Goal: Task Accomplishment & Management: Complete application form

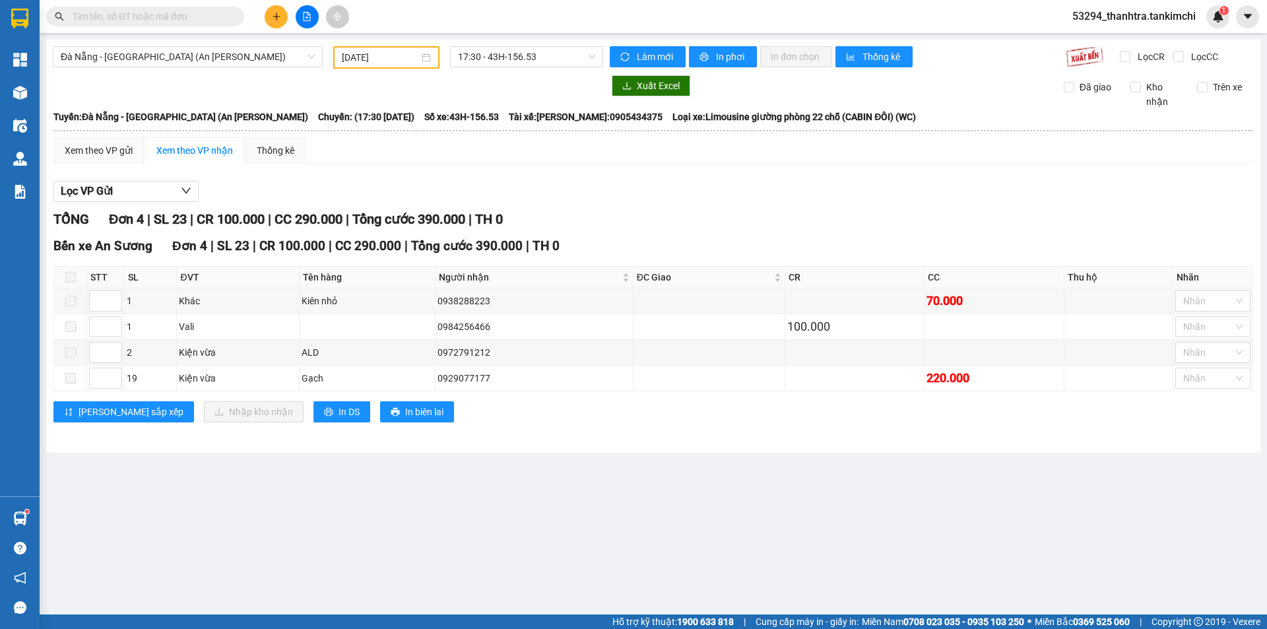
click at [308, 8] on button at bounding box center [307, 16] width 23 height 23
click at [296, 16] on button at bounding box center [307, 16] width 23 height 23
drag, startPoint x: 303, startPoint y: 20, endPoint x: 276, endPoint y: 55, distance: 43.7
click at [303, 22] on button at bounding box center [307, 16] width 23 height 23
click at [229, 55] on span "Đà Nẵng - [GEOGRAPHIC_DATA] (An [PERSON_NAME])" at bounding box center [188, 57] width 254 height 20
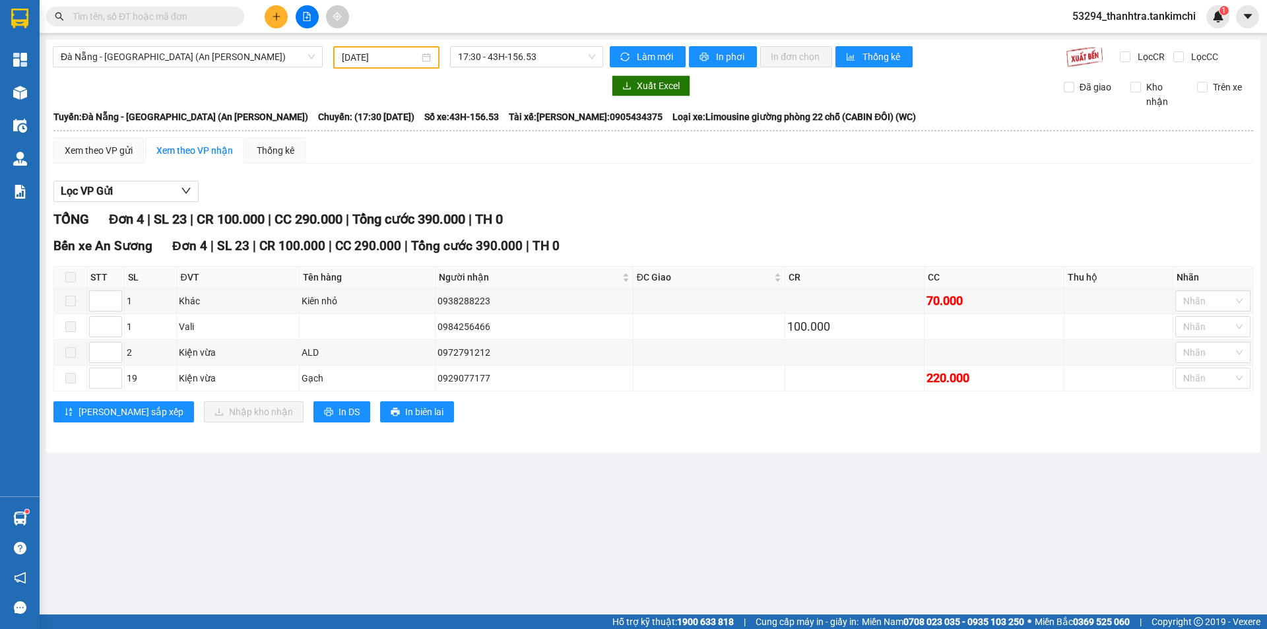
click at [370, 162] on div "Xem theo VP gửi Xem theo VP nhận Thống kê" at bounding box center [653, 150] width 1200 height 26
click at [341, 57] on div "[DATE]" at bounding box center [386, 57] width 106 height 22
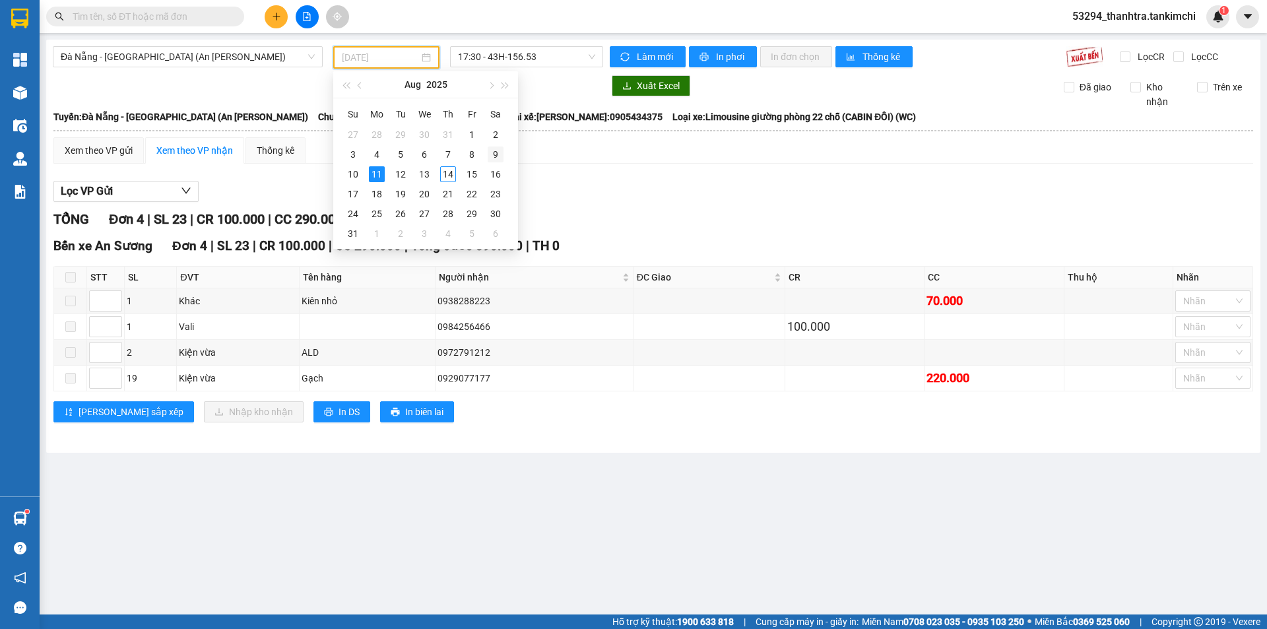
click at [499, 159] on div "9" at bounding box center [496, 155] width 16 height 16
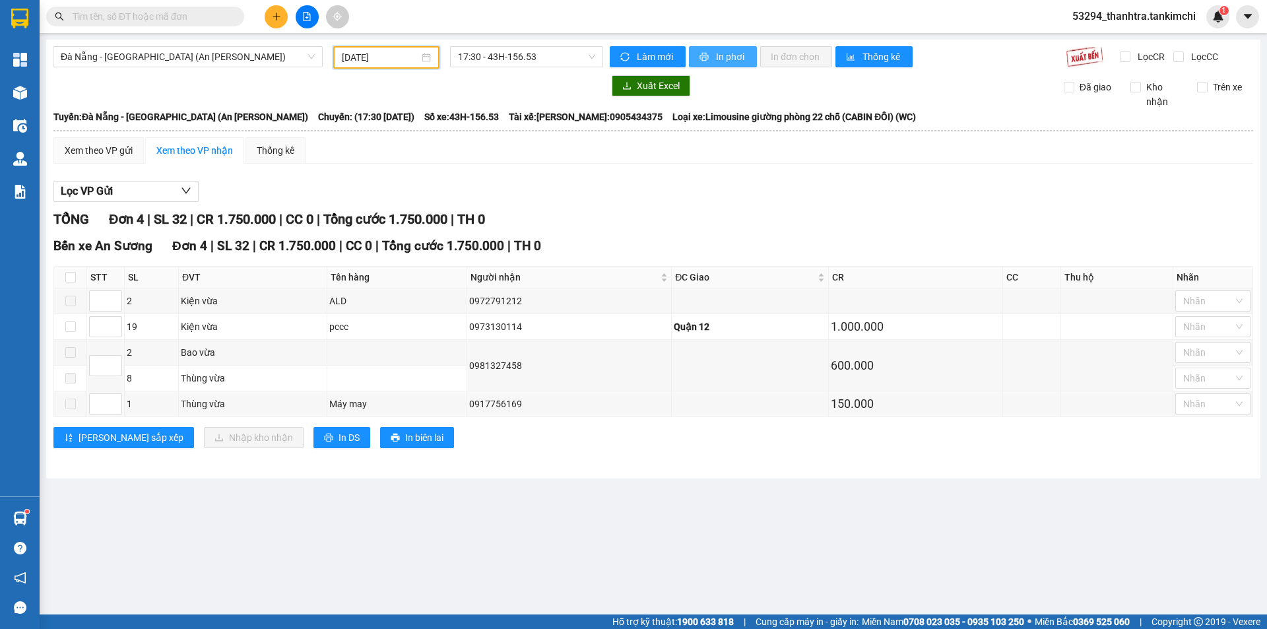
click at [739, 60] on span "In phơi" at bounding box center [731, 56] width 30 height 15
click at [341, 57] on div "[DATE]" at bounding box center [386, 57] width 106 height 22
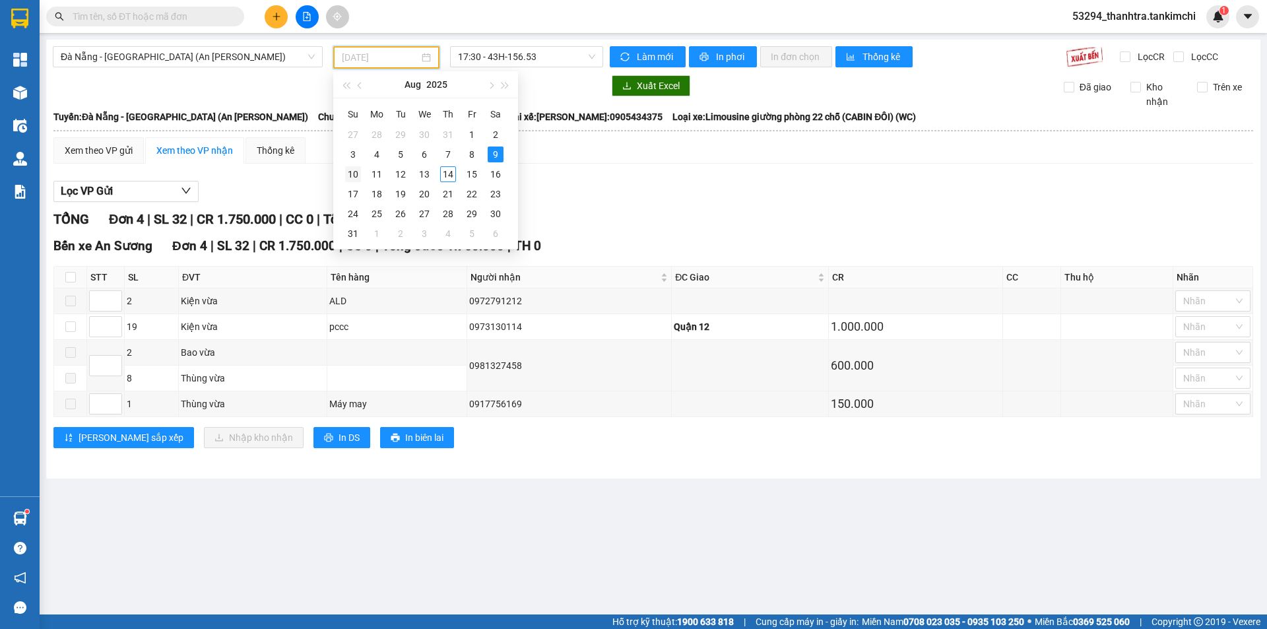
click at [350, 172] on div "10" at bounding box center [353, 174] width 16 height 16
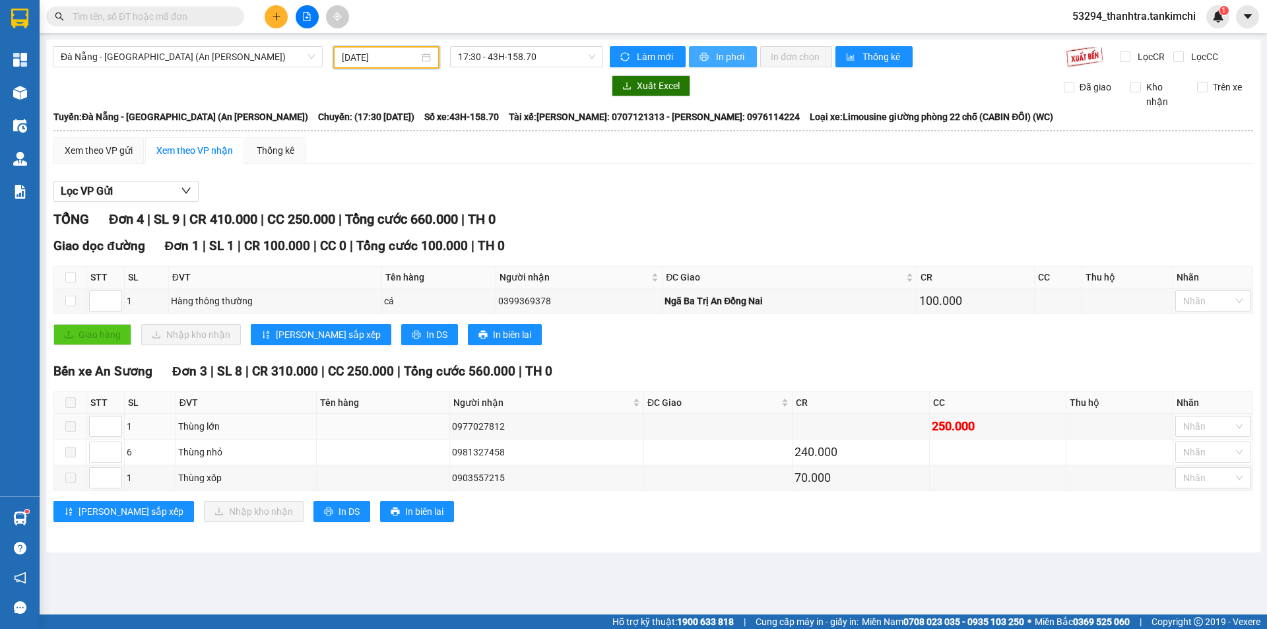
drag, startPoint x: 715, startPoint y: 59, endPoint x: 706, endPoint y: 61, distance: 9.4
click at [712, 61] on button "In phơi" at bounding box center [723, 56] width 68 height 21
click at [731, 53] on span "In phơi" at bounding box center [731, 56] width 30 height 15
click at [374, 55] on input "[DATE]" at bounding box center [380, 57] width 77 height 15
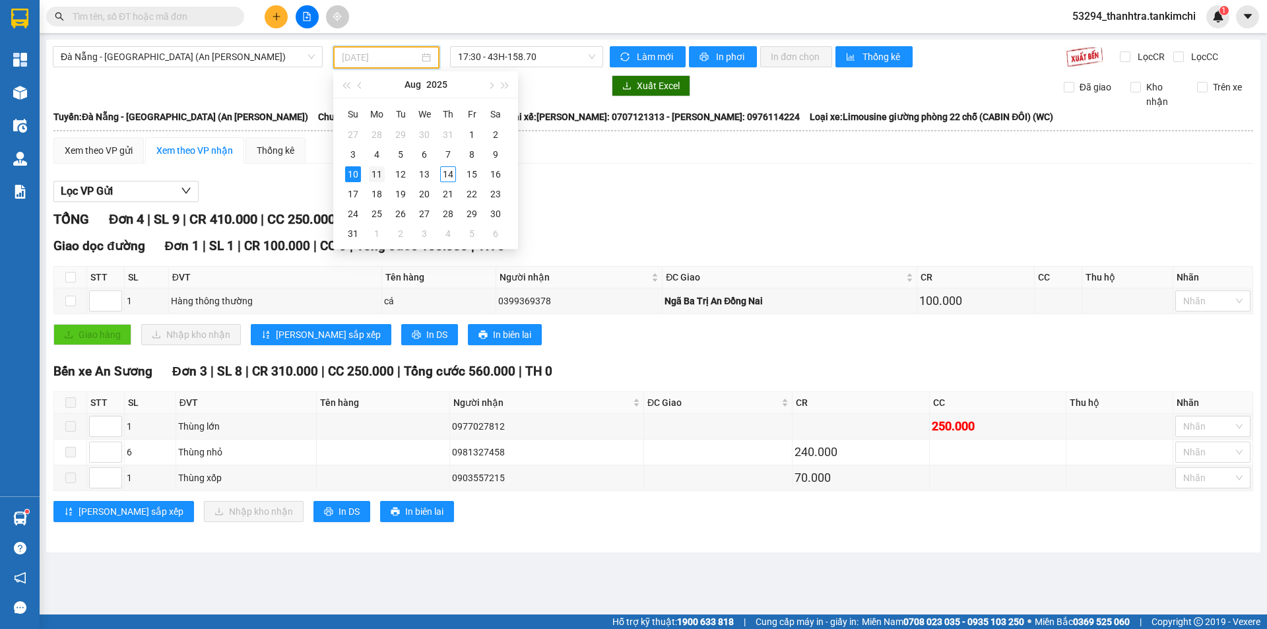
click at [378, 173] on div "11" at bounding box center [377, 174] width 16 height 16
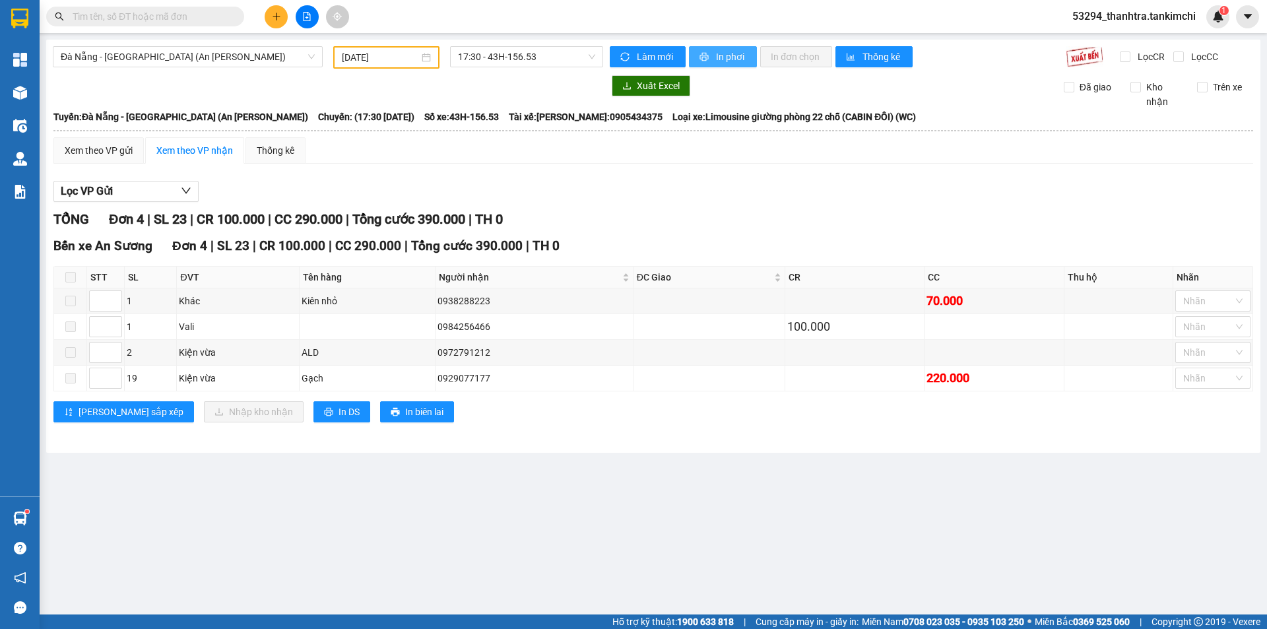
click at [707, 52] on icon "printer" at bounding box center [704, 56] width 9 height 9
click at [706, 49] on button "In phơi" at bounding box center [723, 56] width 68 height 21
click at [401, 60] on input "[DATE]" at bounding box center [380, 57] width 77 height 15
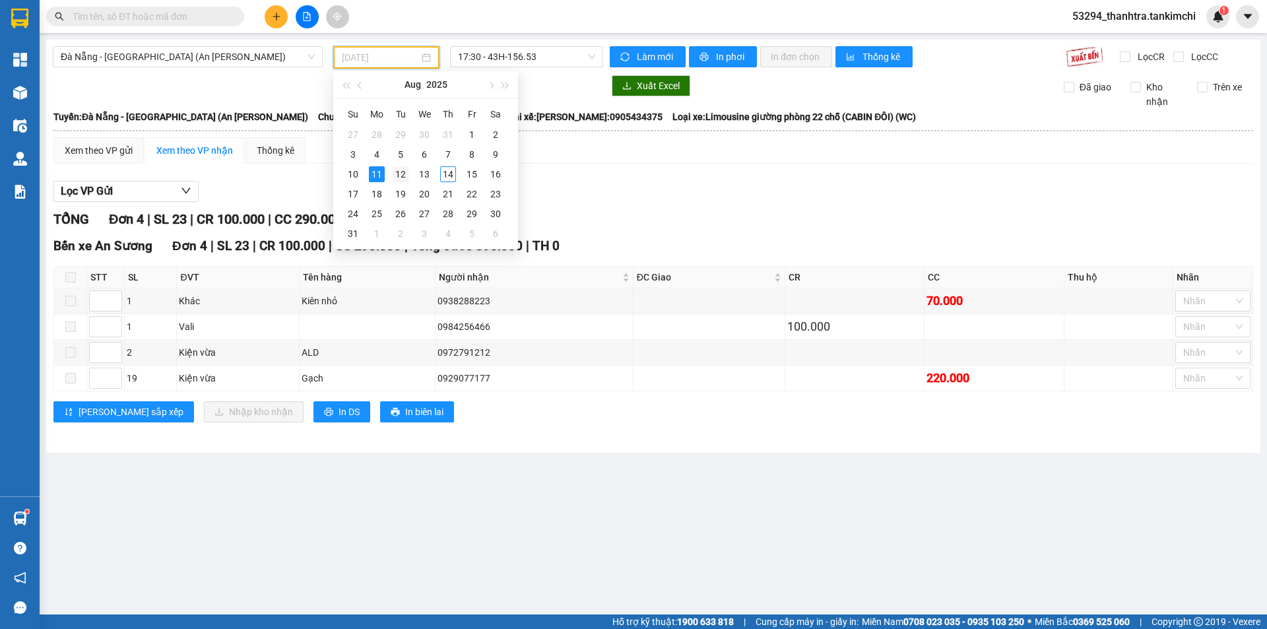
click at [398, 168] on div "12" at bounding box center [401, 174] width 16 height 16
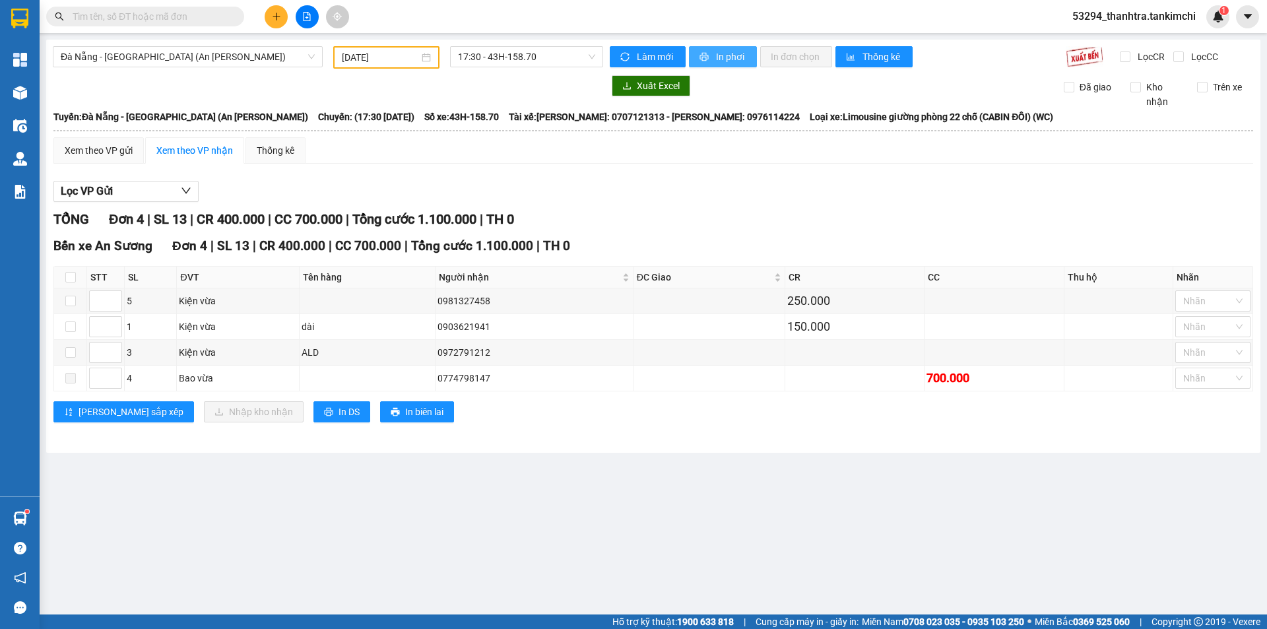
click at [723, 61] on span "In phơi" at bounding box center [731, 56] width 30 height 15
click at [401, 49] on div "[DATE]" at bounding box center [386, 57] width 106 height 22
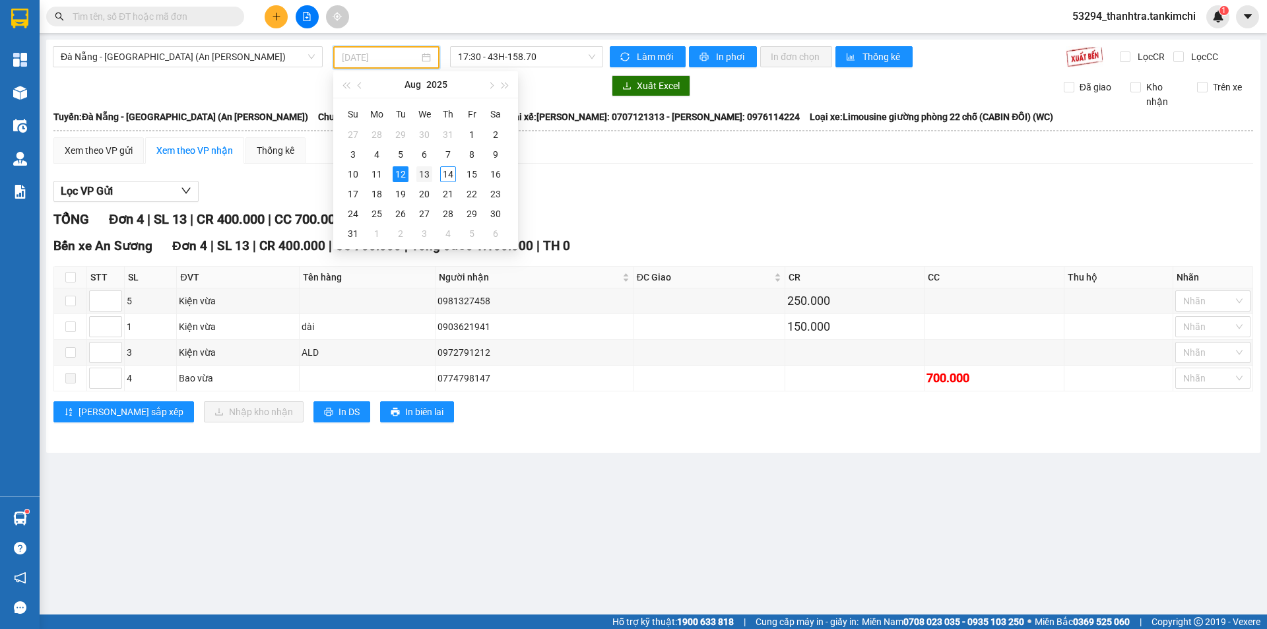
click at [422, 174] on div "13" at bounding box center [424, 174] width 16 height 16
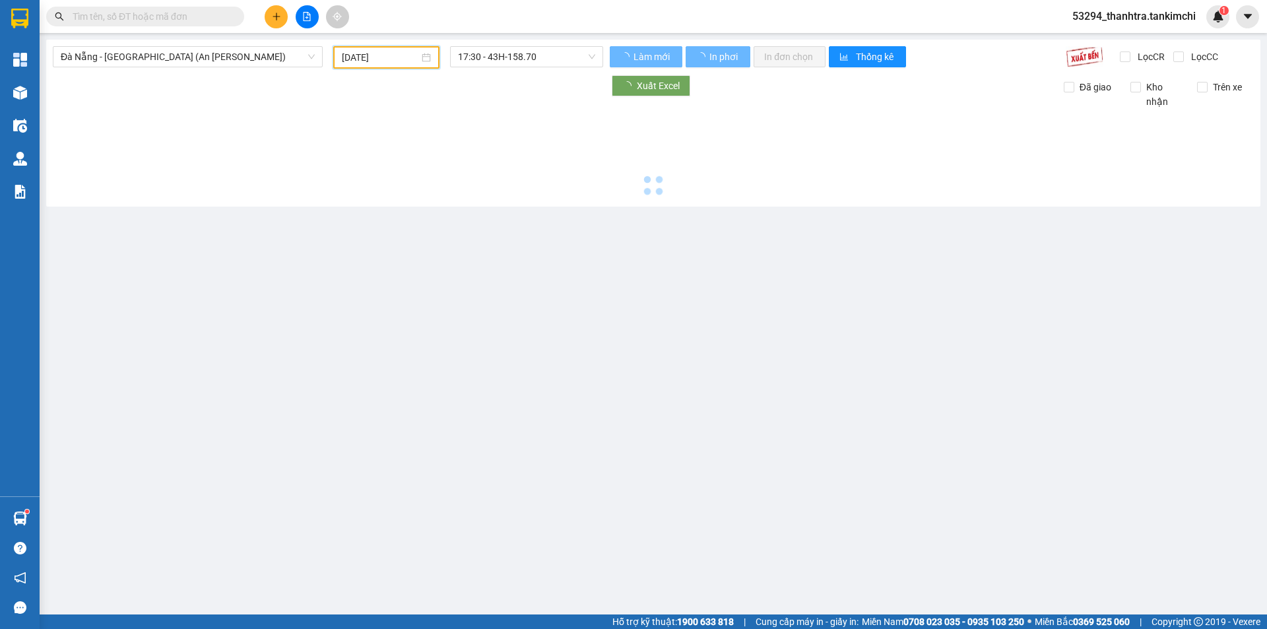
type input "[DATE]"
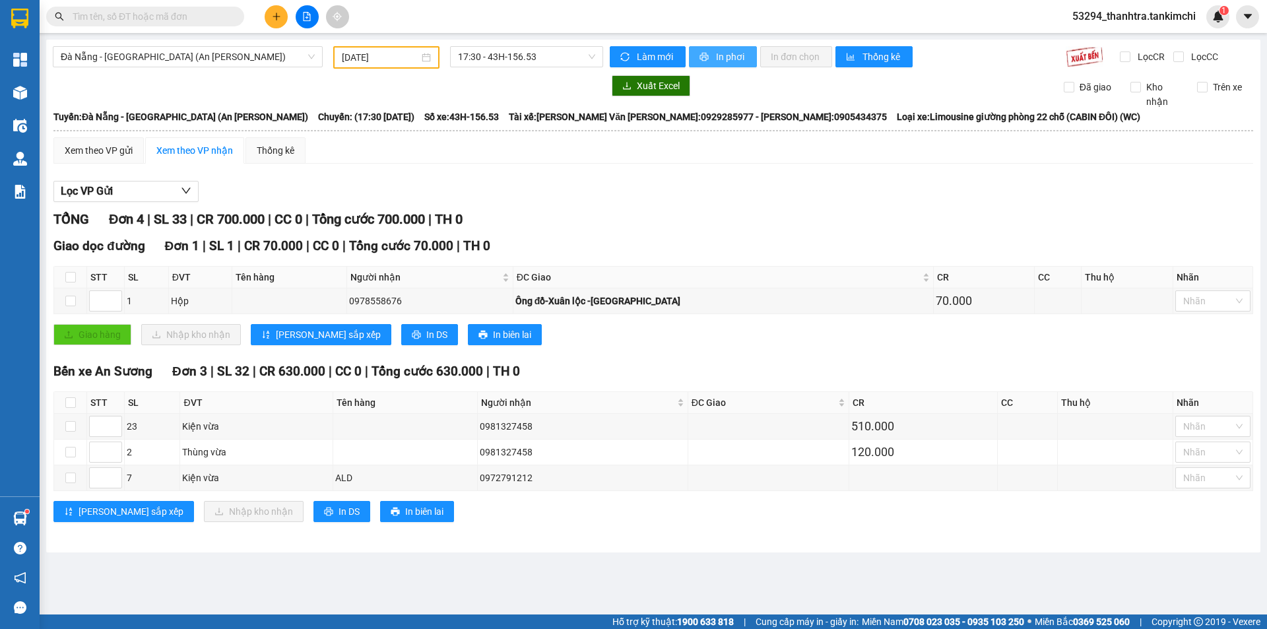
click at [729, 55] on span "In phơi" at bounding box center [731, 56] width 30 height 15
click at [284, 15] on button at bounding box center [276, 16] width 23 height 23
drag, startPoint x: 284, startPoint y: 15, endPoint x: 302, endPoint y: 62, distance: 50.1
click at [283, 17] on button at bounding box center [276, 16] width 23 height 23
click at [278, 24] on button at bounding box center [276, 16] width 23 height 23
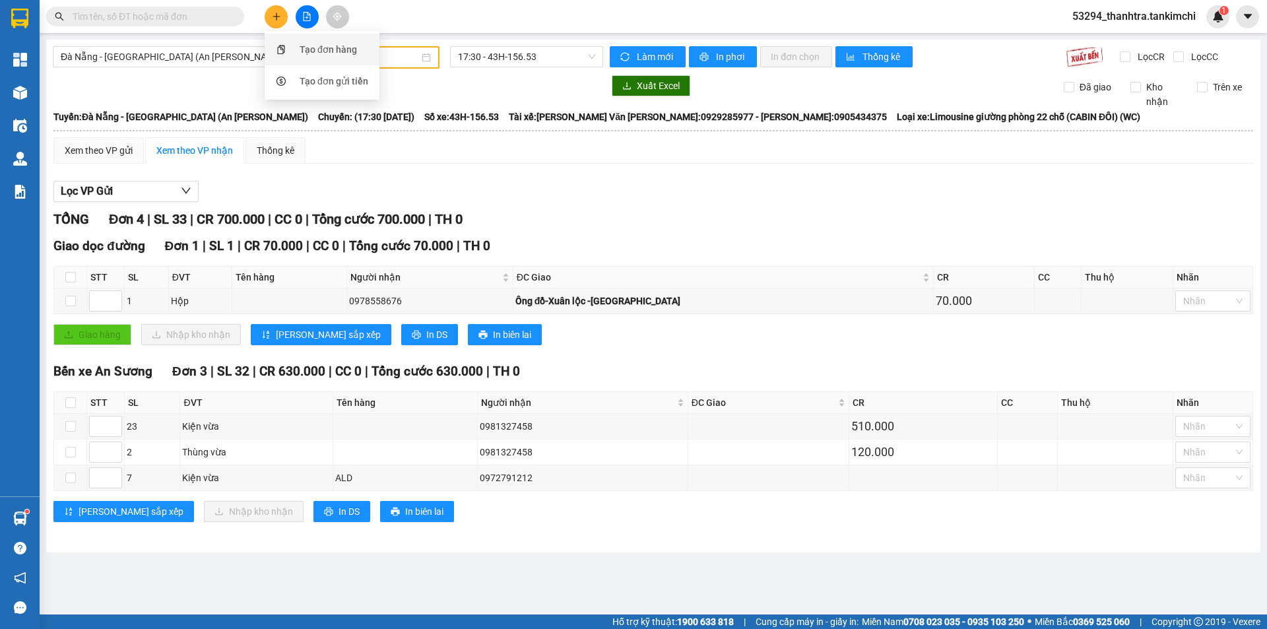
click at [298, 51] on div "Tạo đơn hàng" at bounding box center [322, 49] width 99 height 25
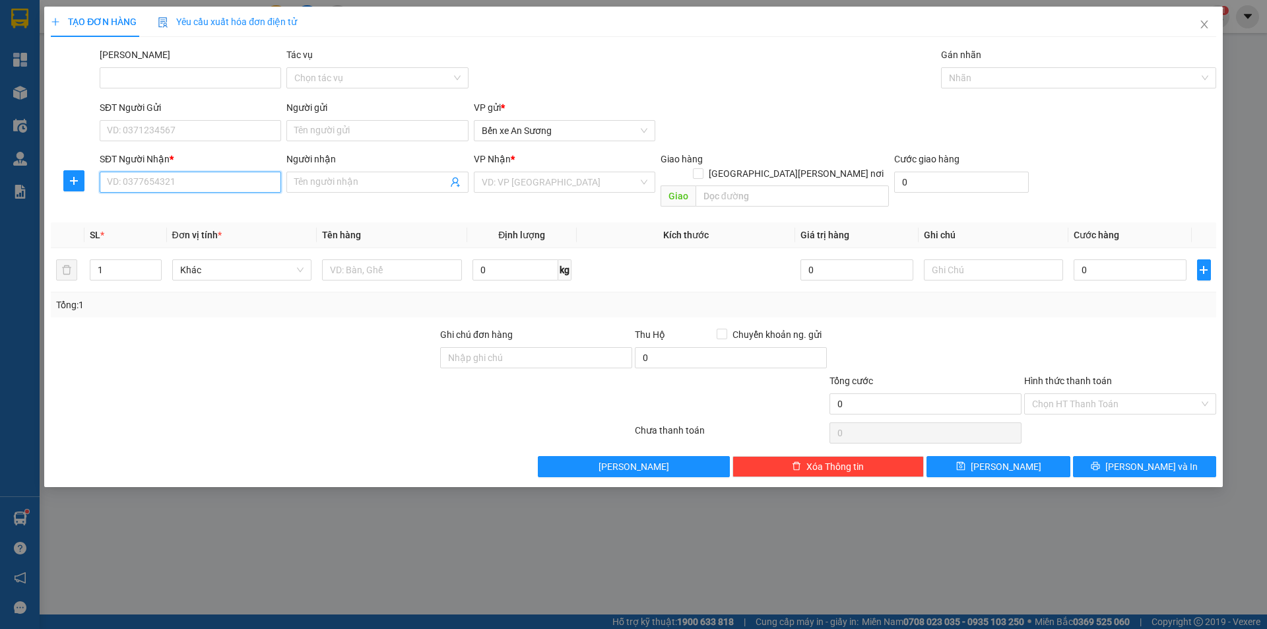
click at [197, 176] on input "SĐT Người Nhận *" at bounding box center [190, 182] width 181 height 21
click at [195, 181] on input "SĐT Người Nhận *" at bounding box center [190, 182] width 181 height 21
type input "0905800800"
click at [352, 180] on input "Người nhận" at bounding box center [370, 182] width 152 height 15
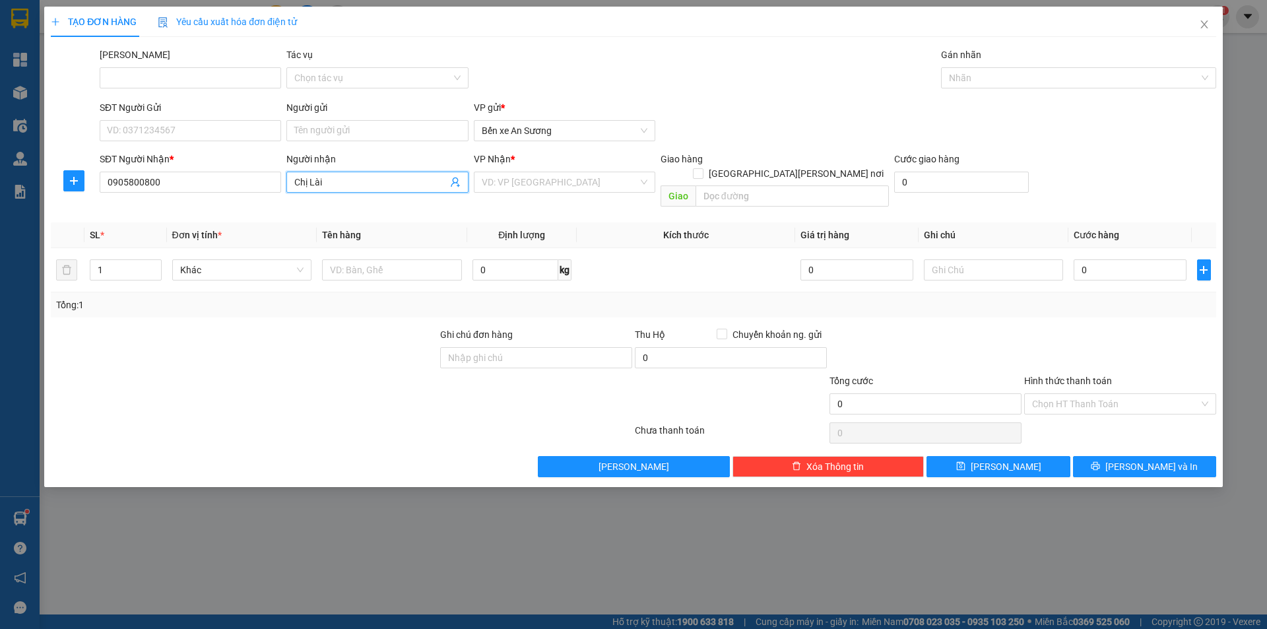
type input "Chị Lài"
drag, startPoint x: 526, startPoint y: 199, endPoint x: 531, endPoint y: 191, distance: 9.0
click at [527, 196] on div "Transit Pickup Surcharge Ids Transit Deliver Surcharge Ids Transit Deliver Surc…" at bounding box center [634, 263] width 1166 height 430
click at [534, 188] on input "search" at bounding box center [560, 182] width 156 height 20
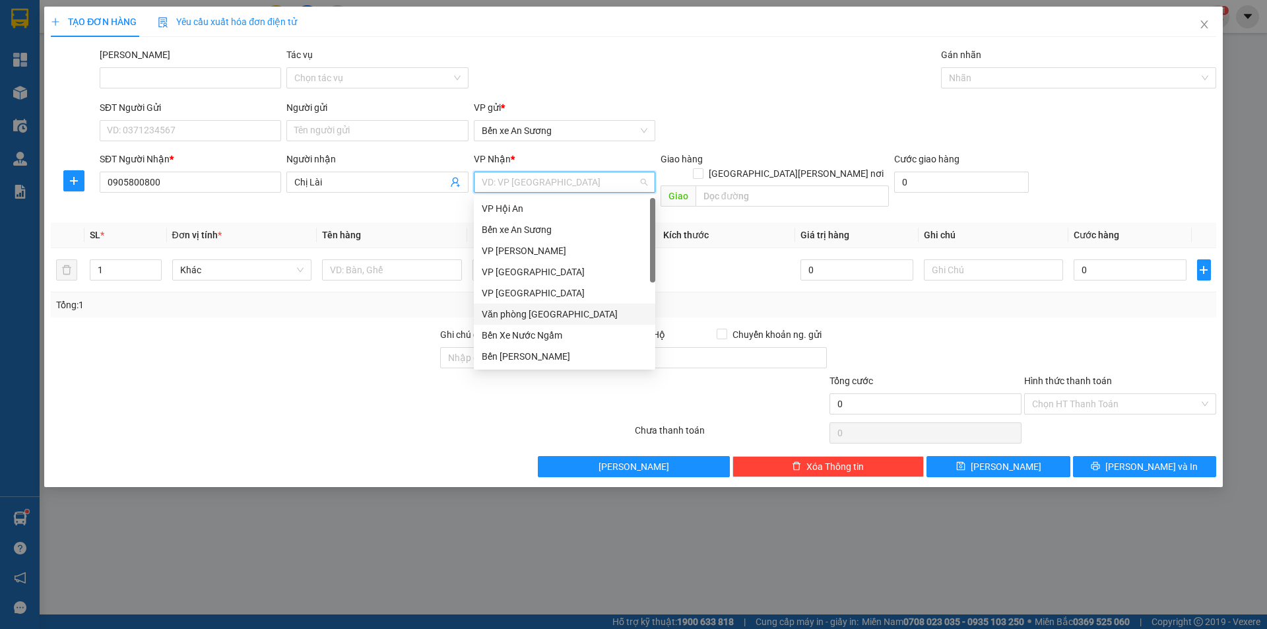
click at [546, 310] on div "Văn phòng [GEOGRAPHIC_DATA]" at bounding box center [565, 314] width 166 height 15
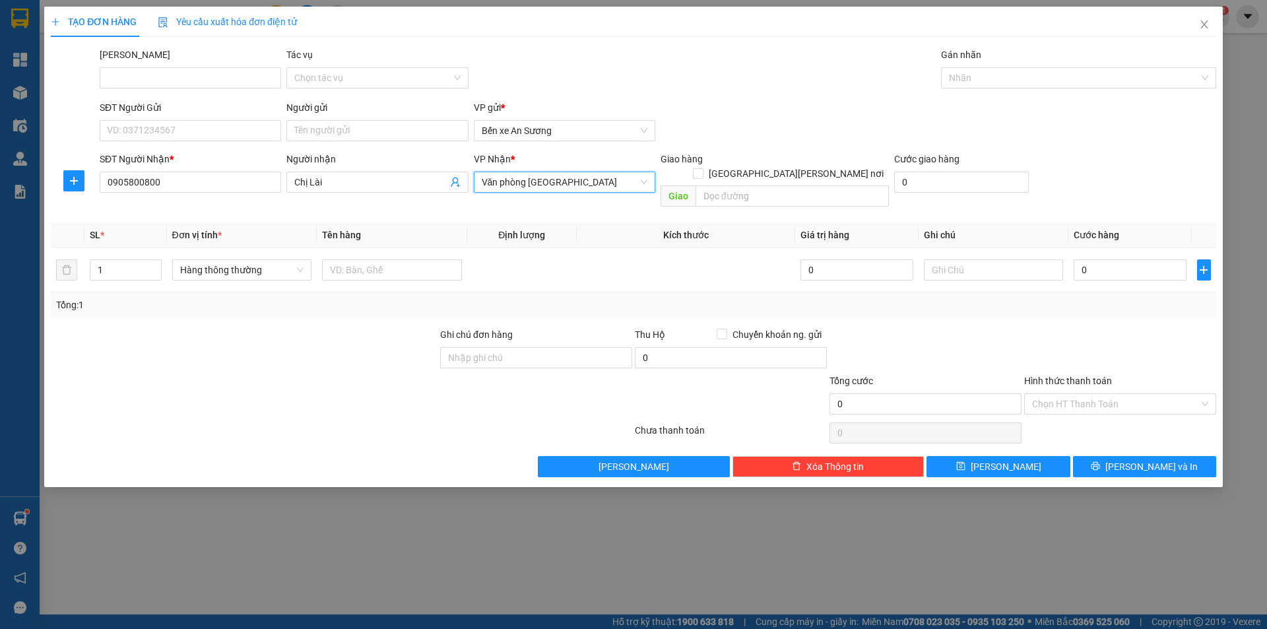
click at [387, 340] on div at bounding box center [243, 350] width 389 height 46
click at [226, 260] on span "Hàng thông thường" at bounding box center [242, 270] width 124 height 20
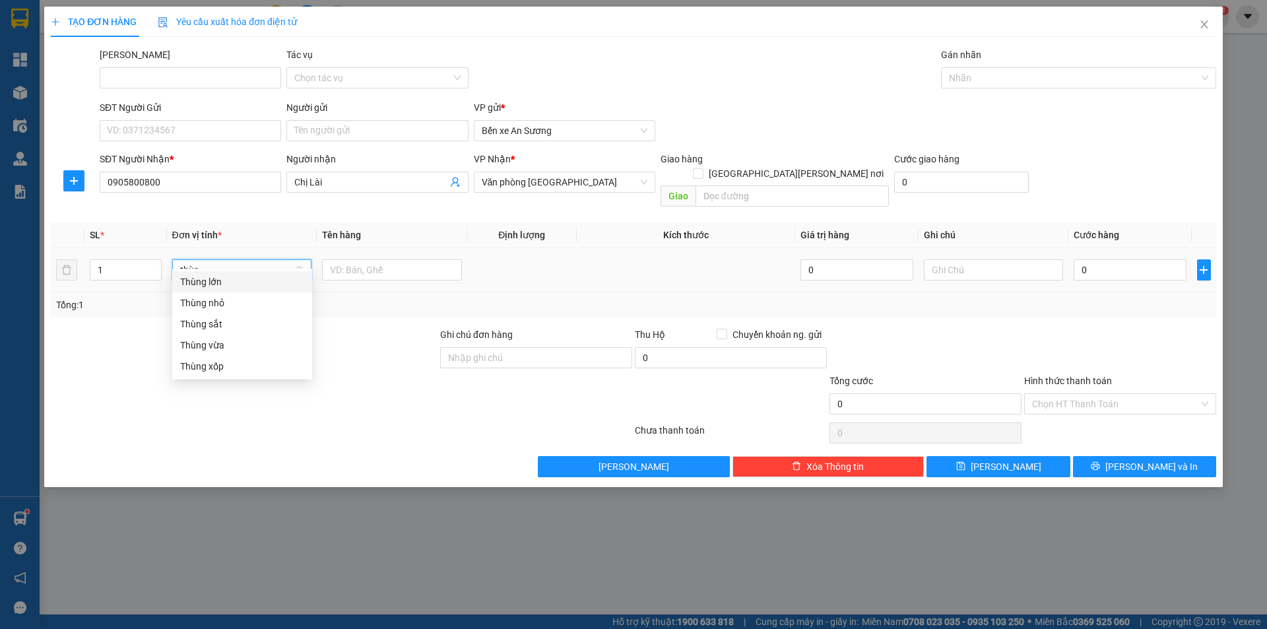
type input "thùng"
click at [226, 302] on div "Thùng nhỏ" at bounding box center [242, 303] width 124 height 15
click at [360, 374] on div at bounding box center [243, 397] width 389 height 46
click at [341, 259] on input "text" at bounding box center [392, 269] width 140 height 21
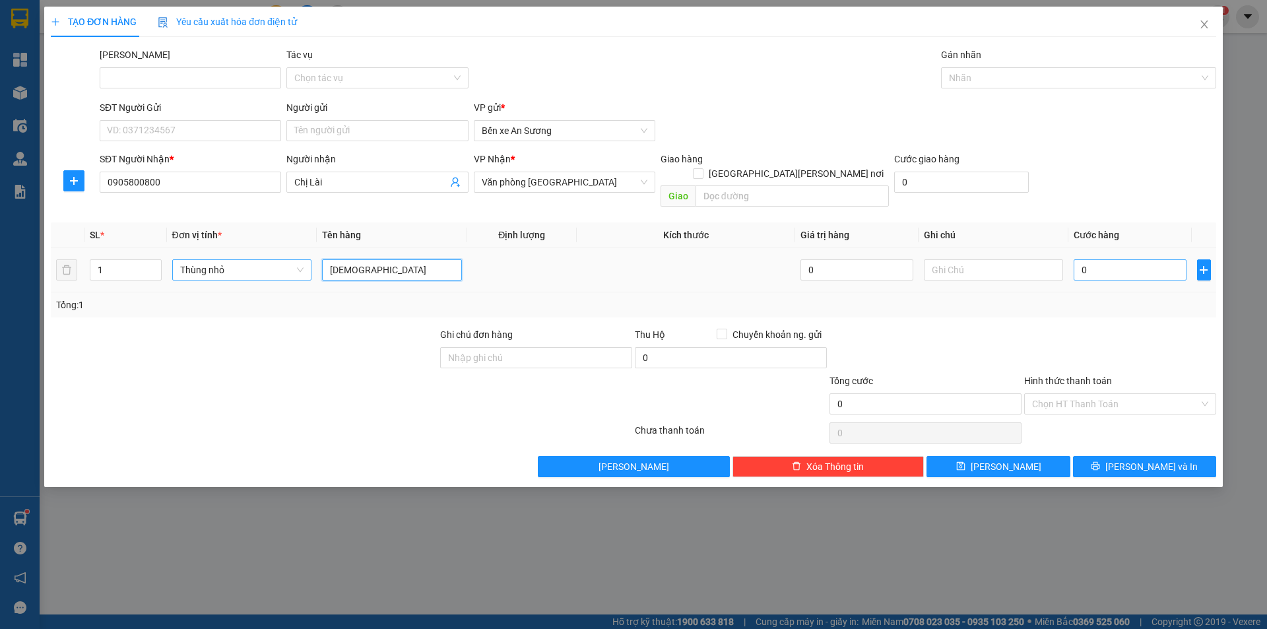
type input "[DEMOGRAPHIC_DATA]"
click at [1109, 259] on input "0" at bounding box center [1130, 269] width 112 height 21
type input "1"
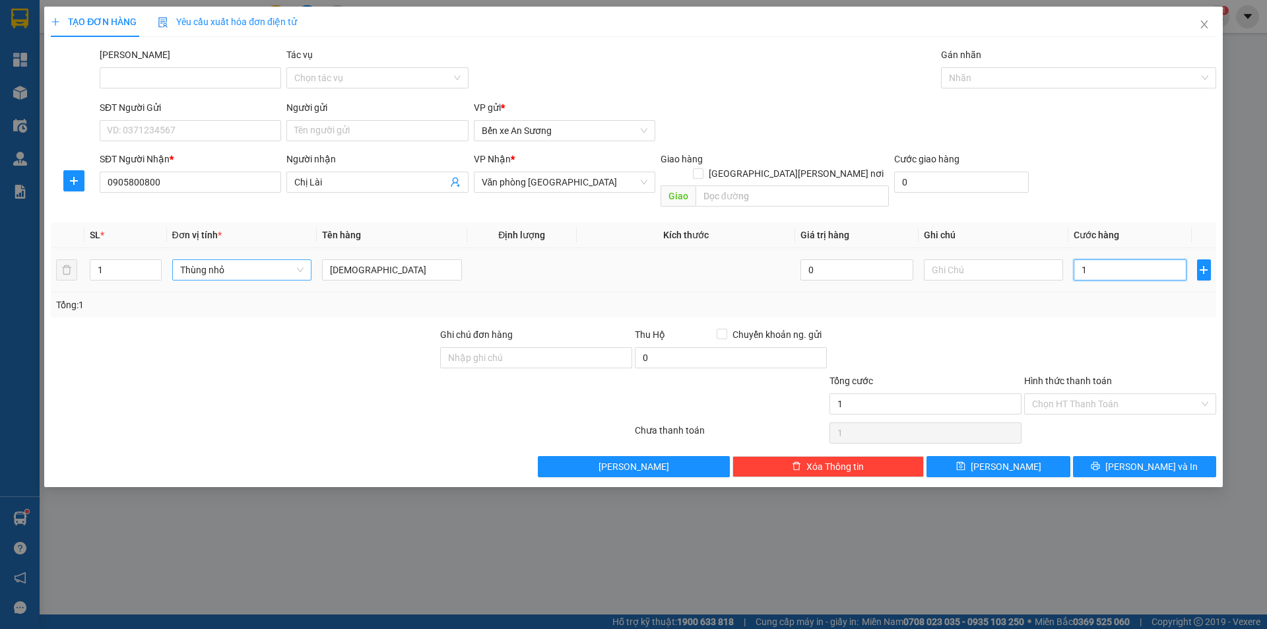
type input "10"
type input "100"
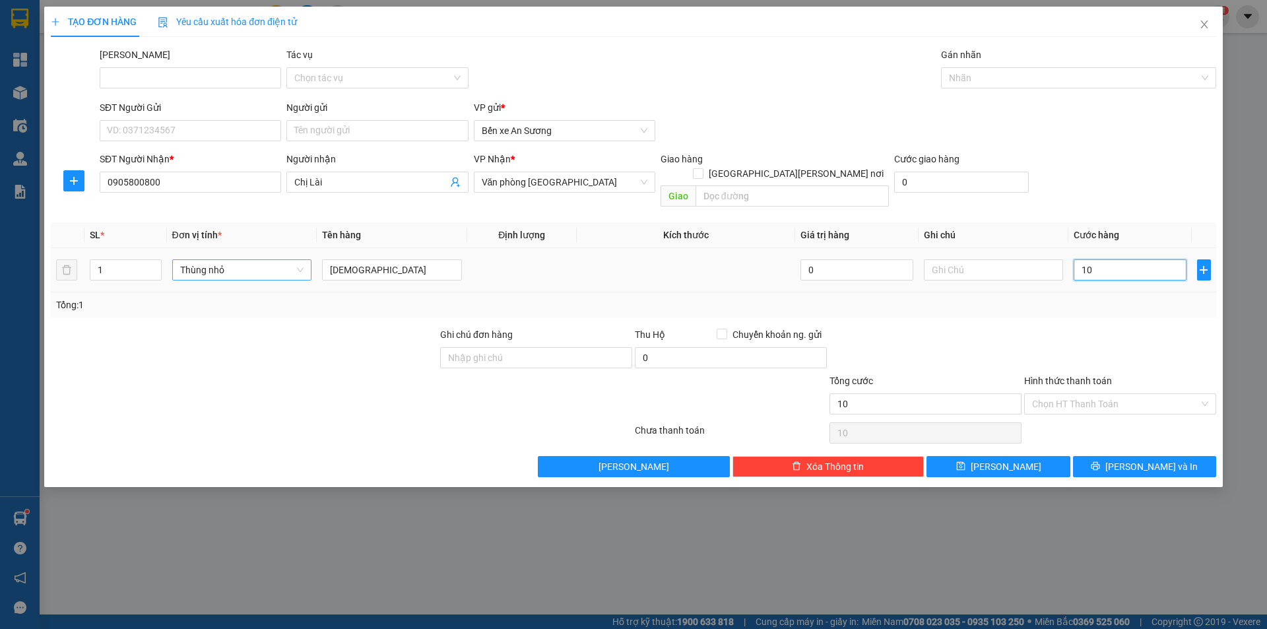
type input "100"
type input "1.000"
type input "10.000"
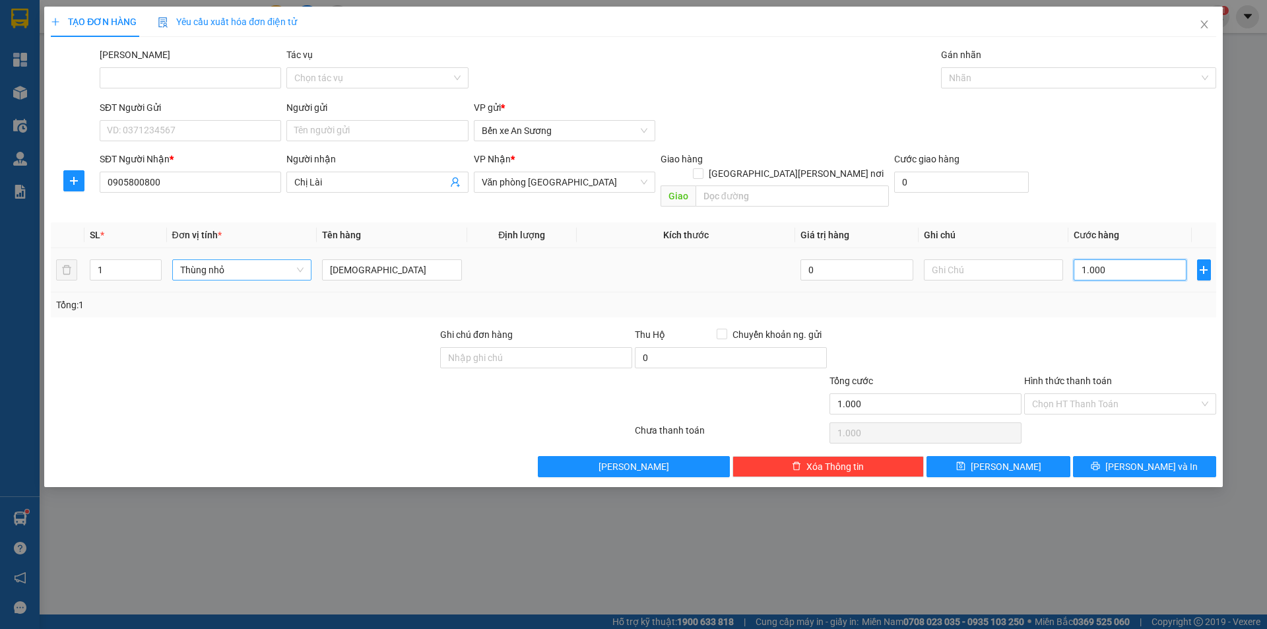
type input "10.000"
type input "100.000"
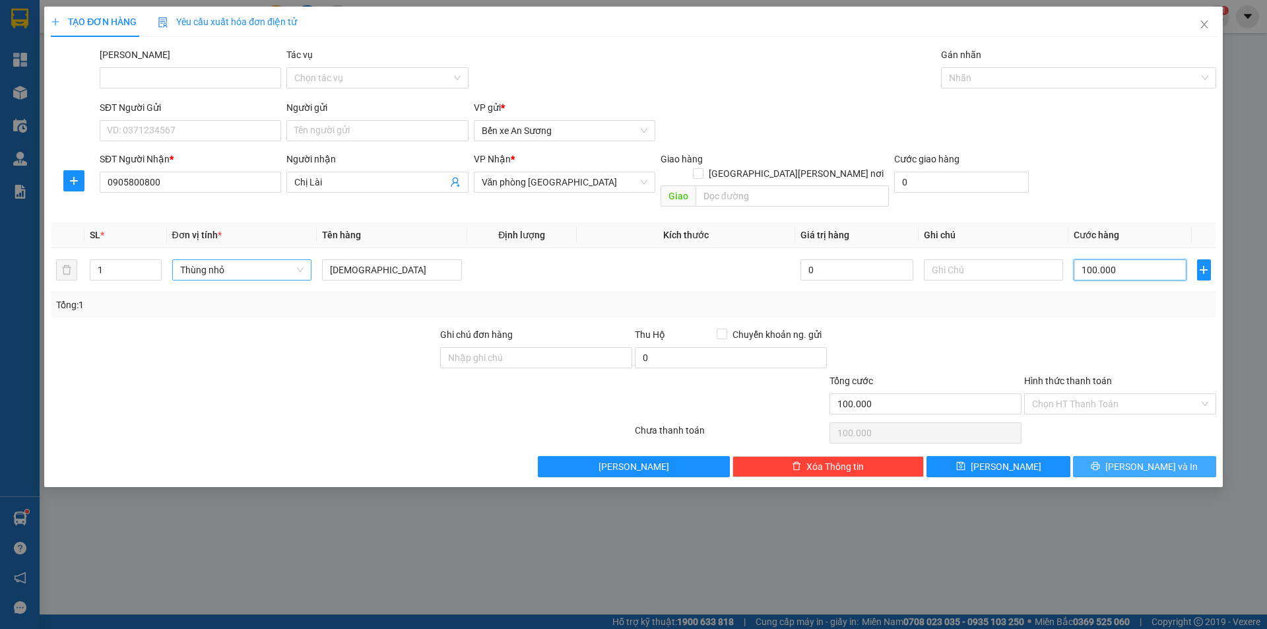
type input "100.000"
click at [1100, 461] on span "printer" at bounding box center [1095, 466] width 9 height 11
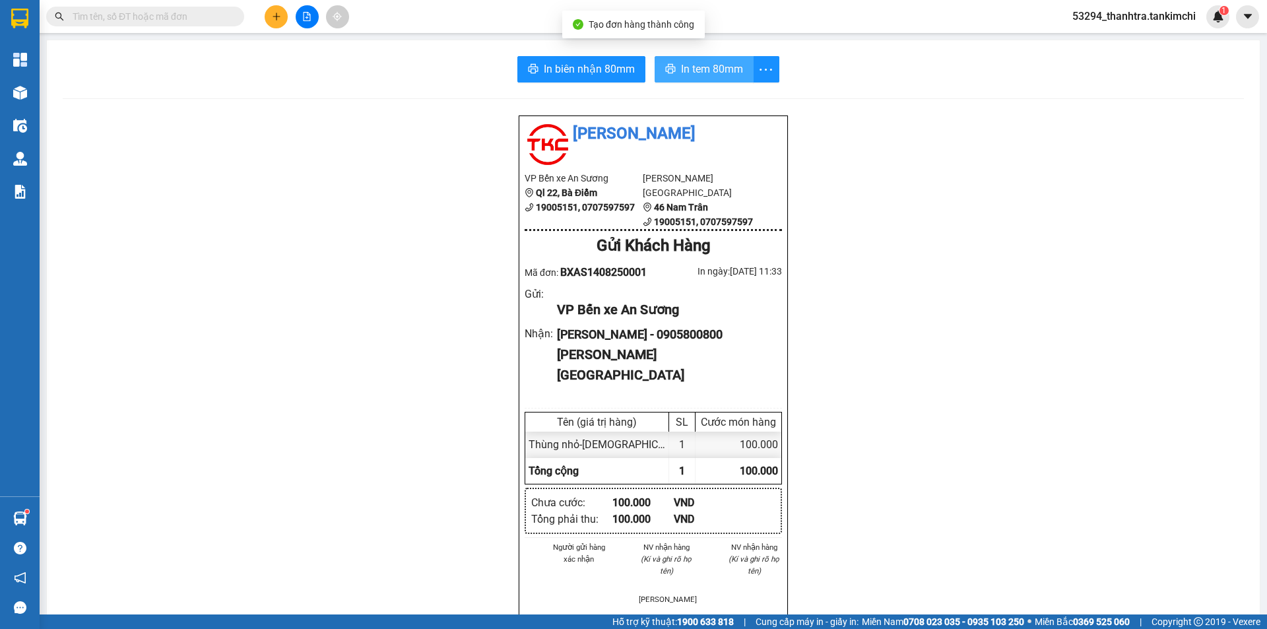
click at [698, 65] on span "In tem 80mm" at bounding box center [712, 69] width 62 height 16
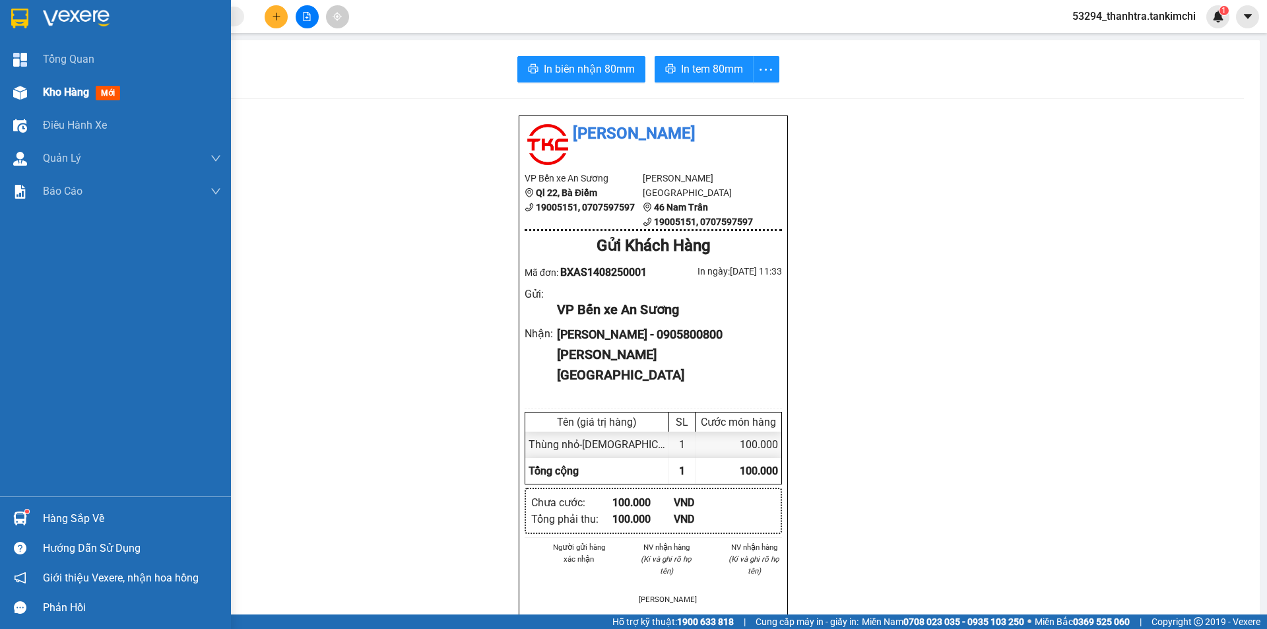
drag, startPoint x: 33, startPoint y: 94, endPoint x: 165, endPoint y: 60, distance: 136.4
click at [34, 94] on div "Kho hàng mới" at bounding box center [115, 92] width 231 height 33
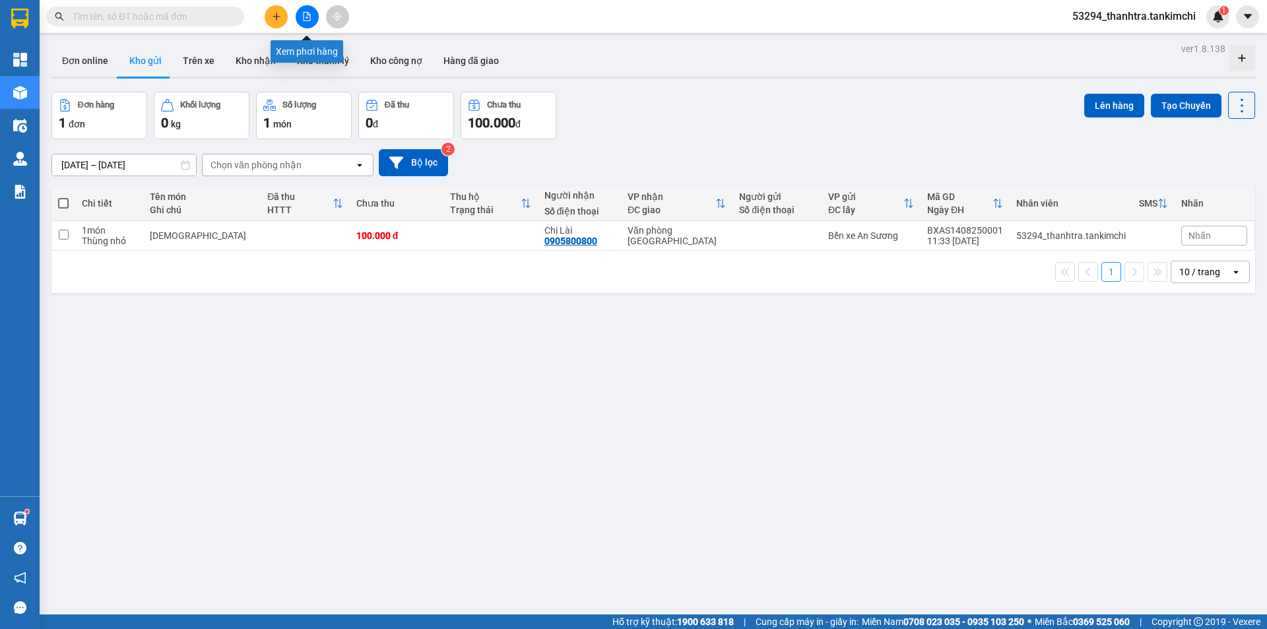
drag, startPoint x: 311, startPoint y: 23, endPoint x: 332, endPoint y: 36, distance: 24.6
click at [312, 23] on button at bounding box center [307, 16] width 23 height 23
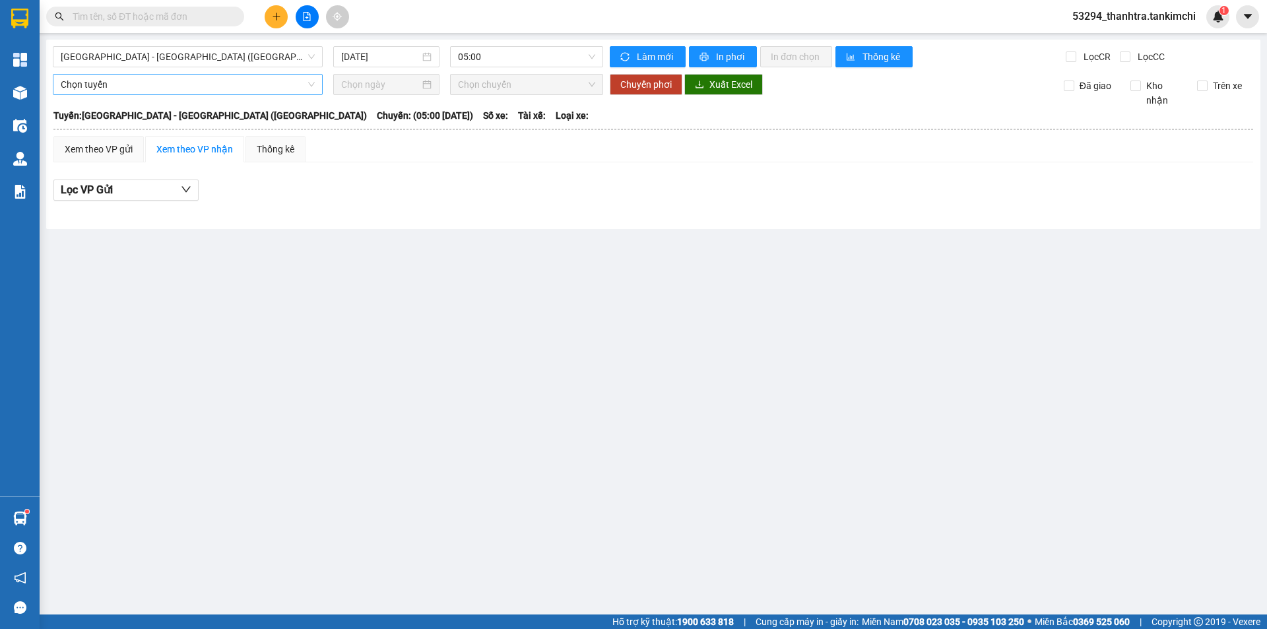
click at [168, 84] on span "Chọn tuyến" at bounding box center [188, 85] width 254 height 20
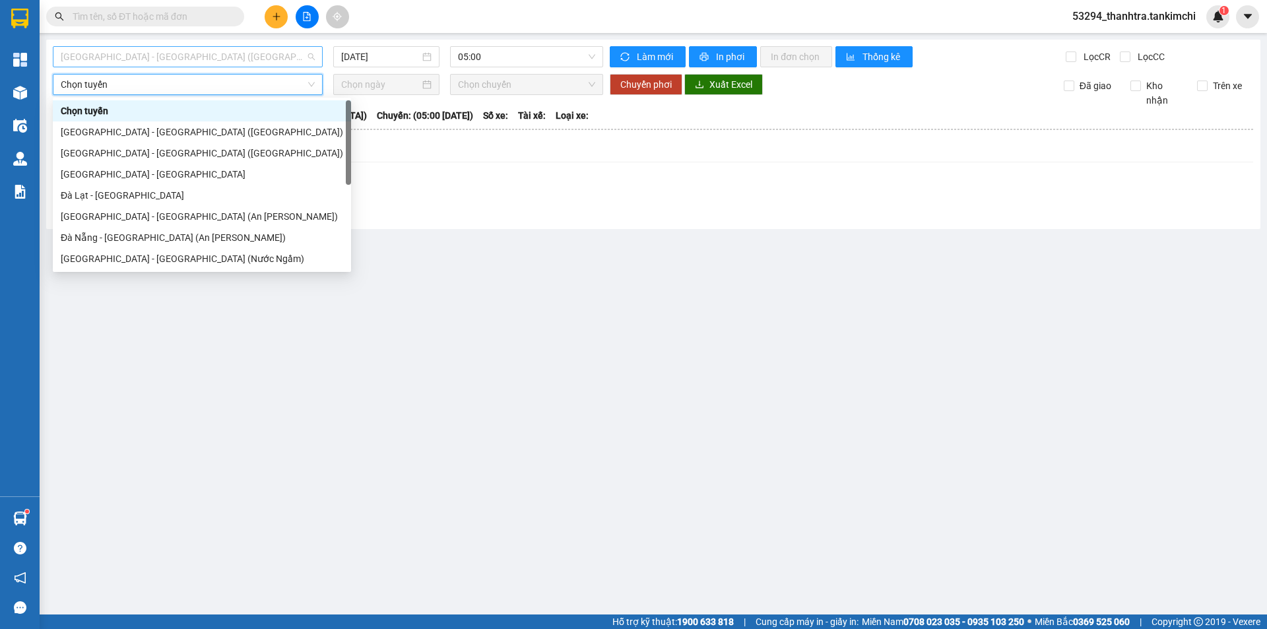
drag, startPoint x: 178, startPoint y: 57, endPoint x: 172, endPoint y: 83, distance: 27.2
click at [178, 57] on span "[GEOGRAPHIC_DATA] - [GEOGRAPHIC_DATA] ([GEOGRAPHIC_DATA])" at bounding box center [188, 57] width 254 height 20
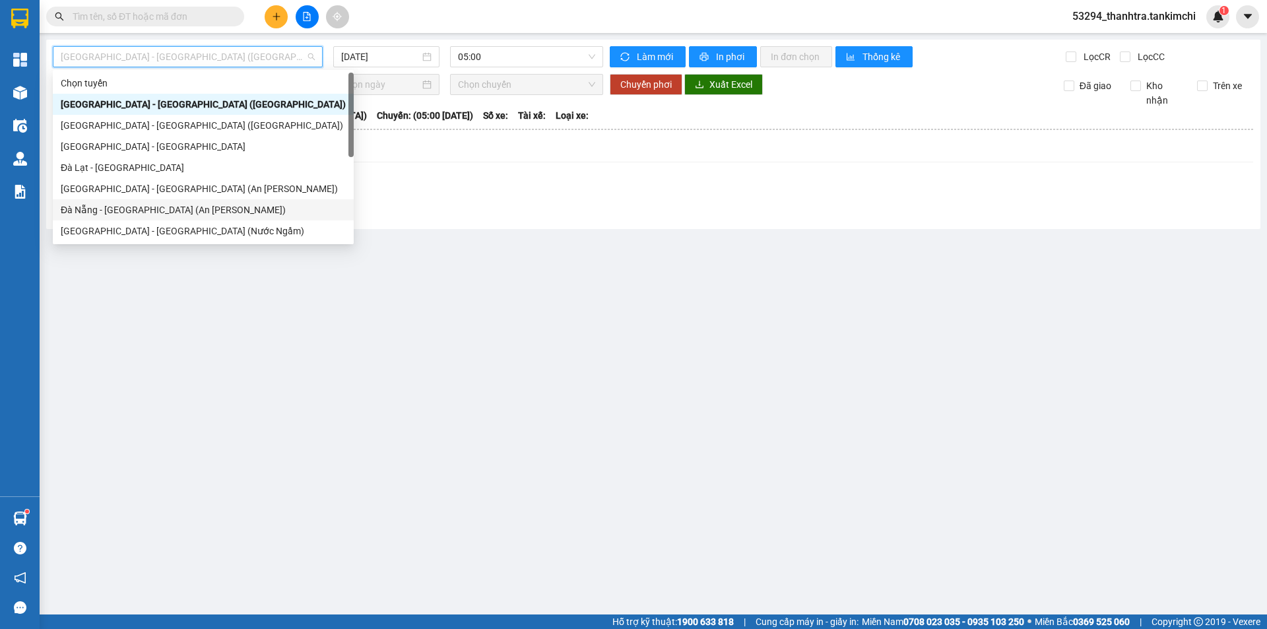
drag, startPoint x: 136, startPoint y: 218, endPoint x: 153, endPoint y: 220, distance: 17.4
click at [138, 218] on div "Đà Nẵng - [GEOGRAPHIC_DATA] (An [PERSON_NAME])" at bounding box center [203, 209] width 301 height 21
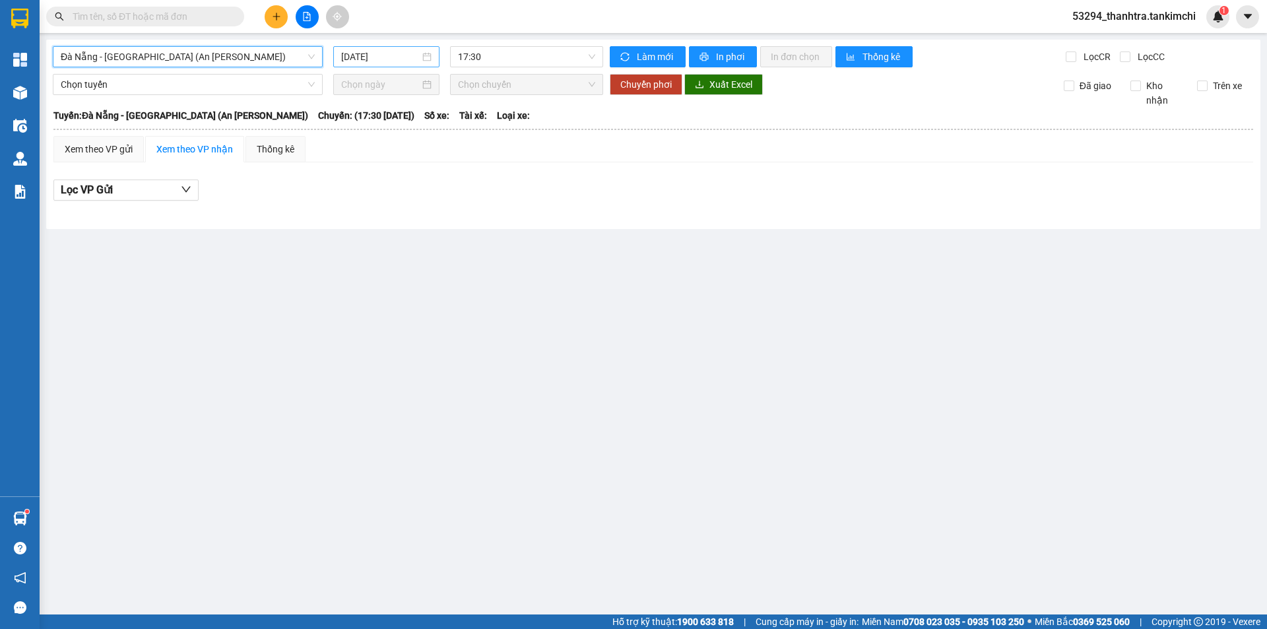
click at [383, 51] on input "[DATE]" at bounding box center [380, 56] width 79 height 15
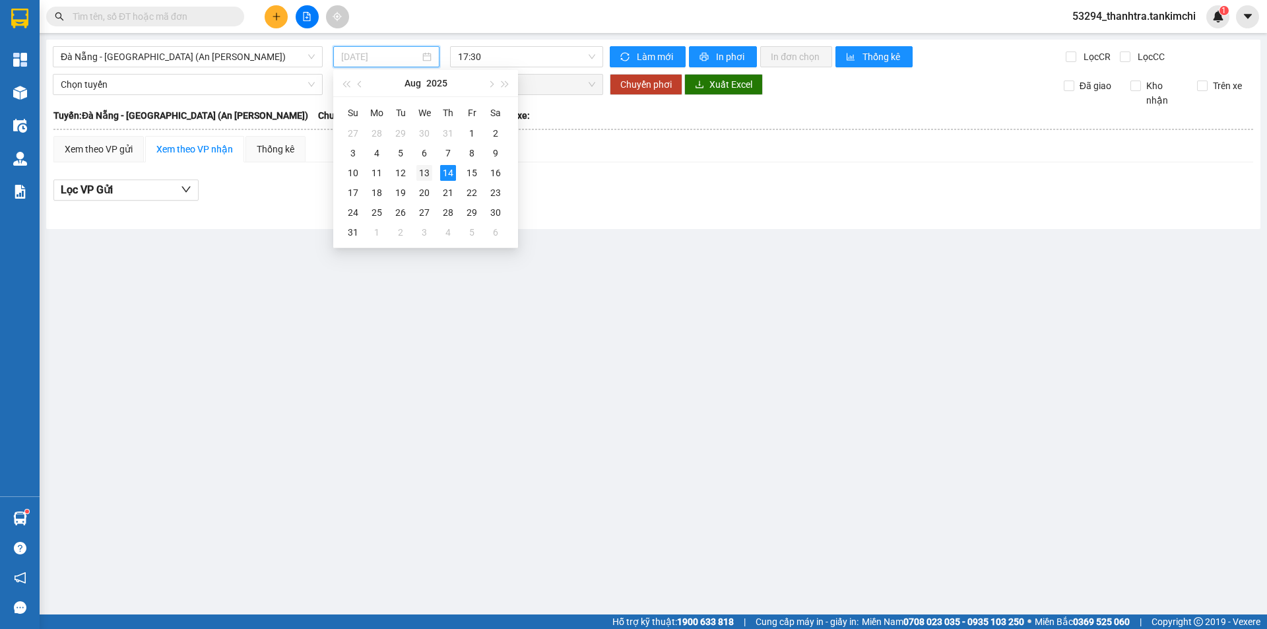
click at [417, 170] on div "13" at bounding box center [424, 173] width 16 height 16
type input "[DATE]"
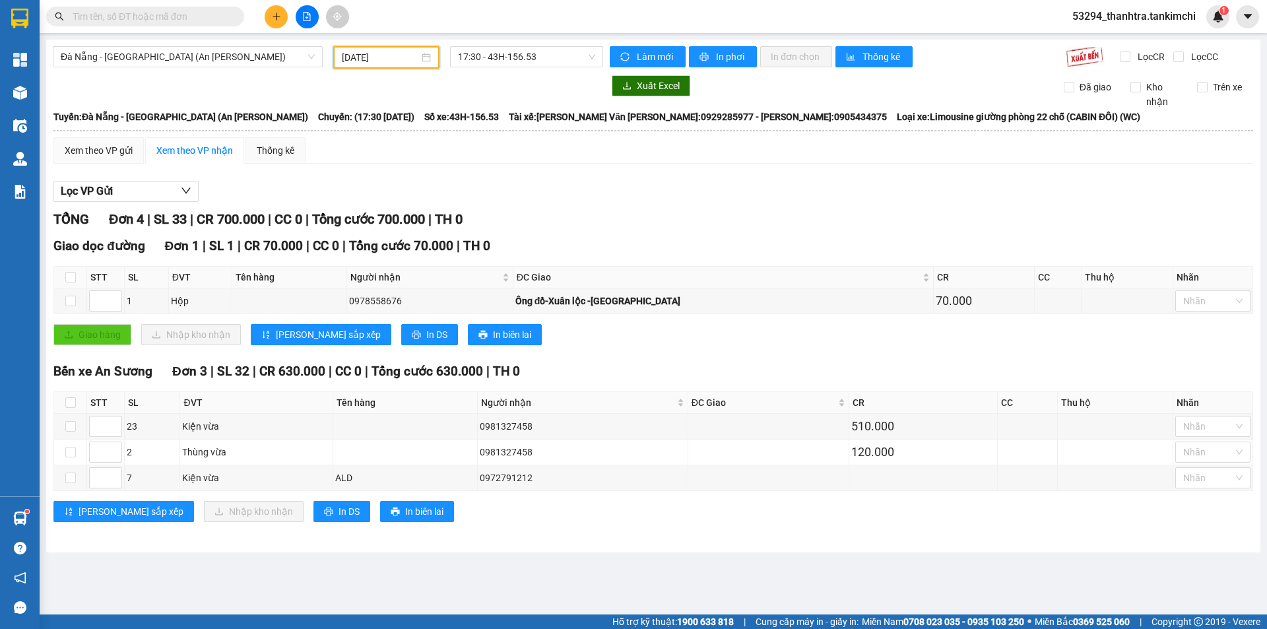
click at [526, 560] on main "[GEOGRAPHIC_DATA] - [GEOGRAPHIC_DATA] (An [PERSON_NAME]) [DATE] 17:30 - 43H-156…" at bounding box center [633, 307] width 1267 height 614
